Goal: Task Accomplishment & Management: Manage account settings

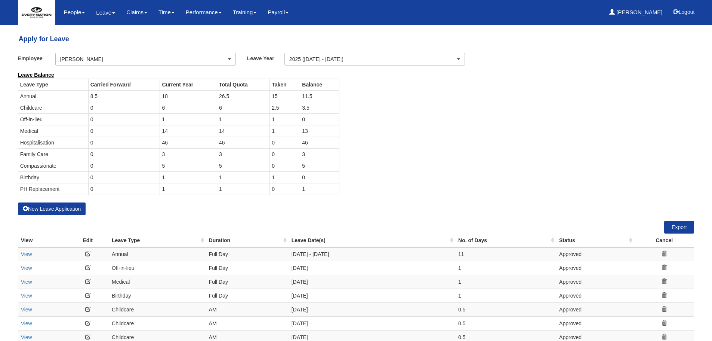
select select "50"
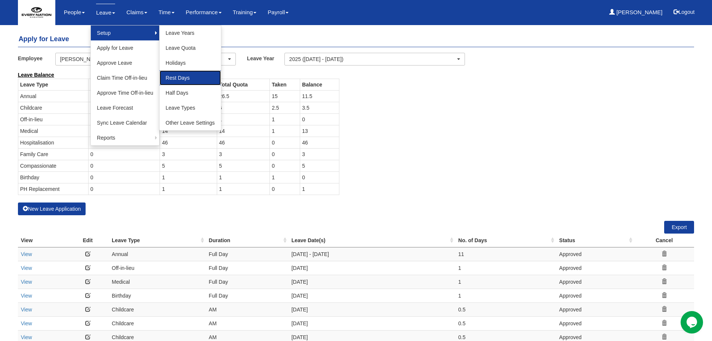
click at [179, 81] on link "Rest Days" at bounding box center [190, 77] width 61 height 15
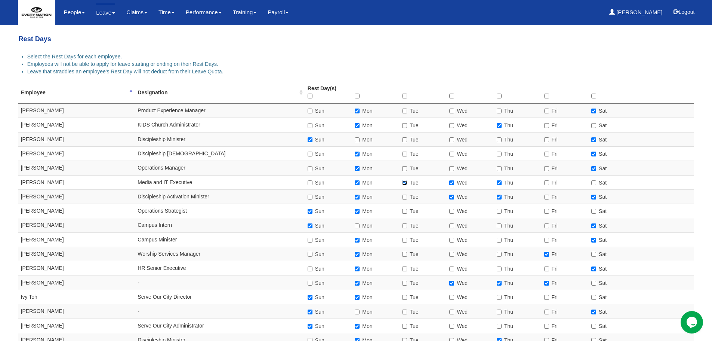
click at [402, 181] on input "Tue" at bounding box center [404, 182] width 5 height 5
checkbox input "false"
click at [452, 182] on input "Wed" at bounding box center [451, 182] width 5 height 5
checkbox input "false"
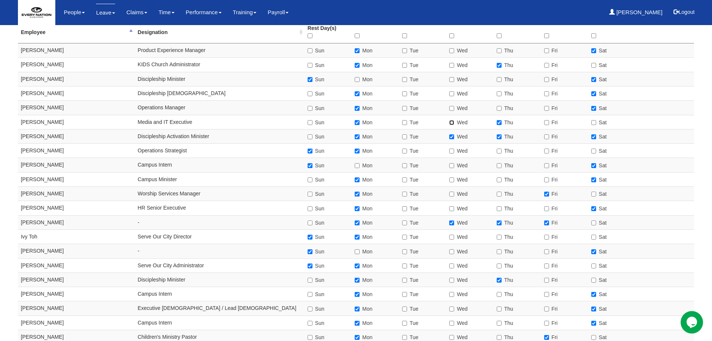
scroll to position [267, 0]
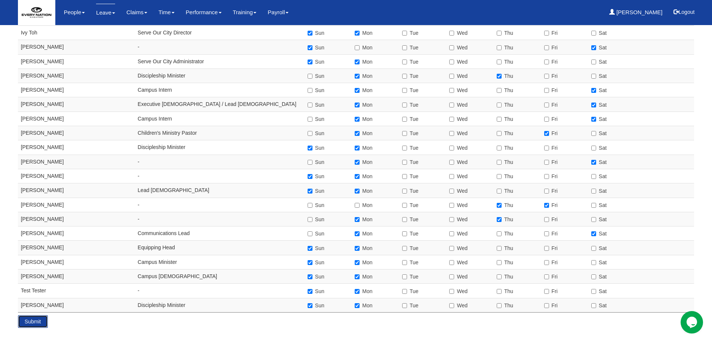
click at [36, 325] on input "Submit" at bounding box center [33, 321] width 30 height 13
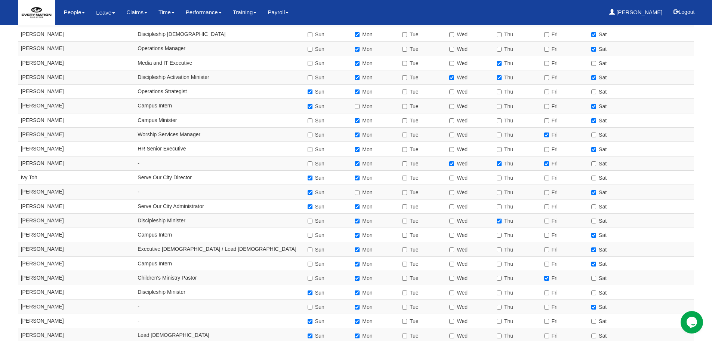
scroll to position [117, 0]
